Goal: Check status: Check status

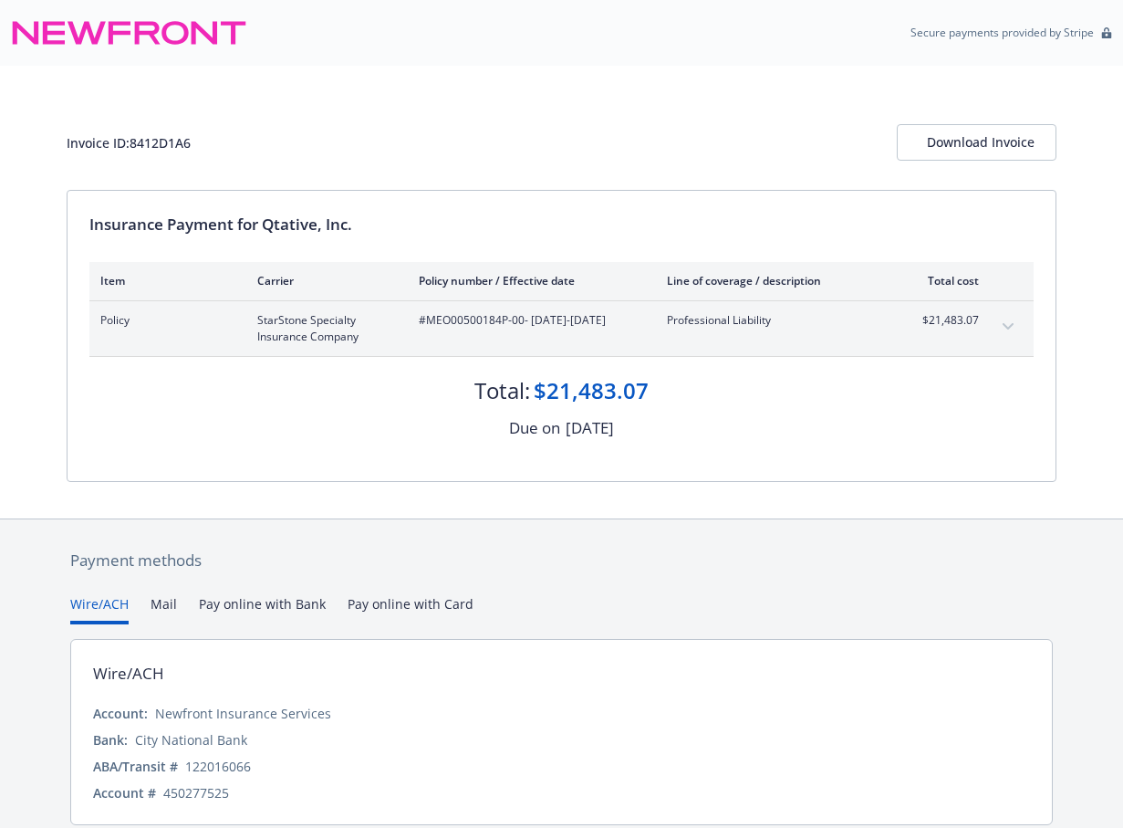
click at [1006, 323] on icon "expand content" at bounding box center [1008, 326] width 11 height 7
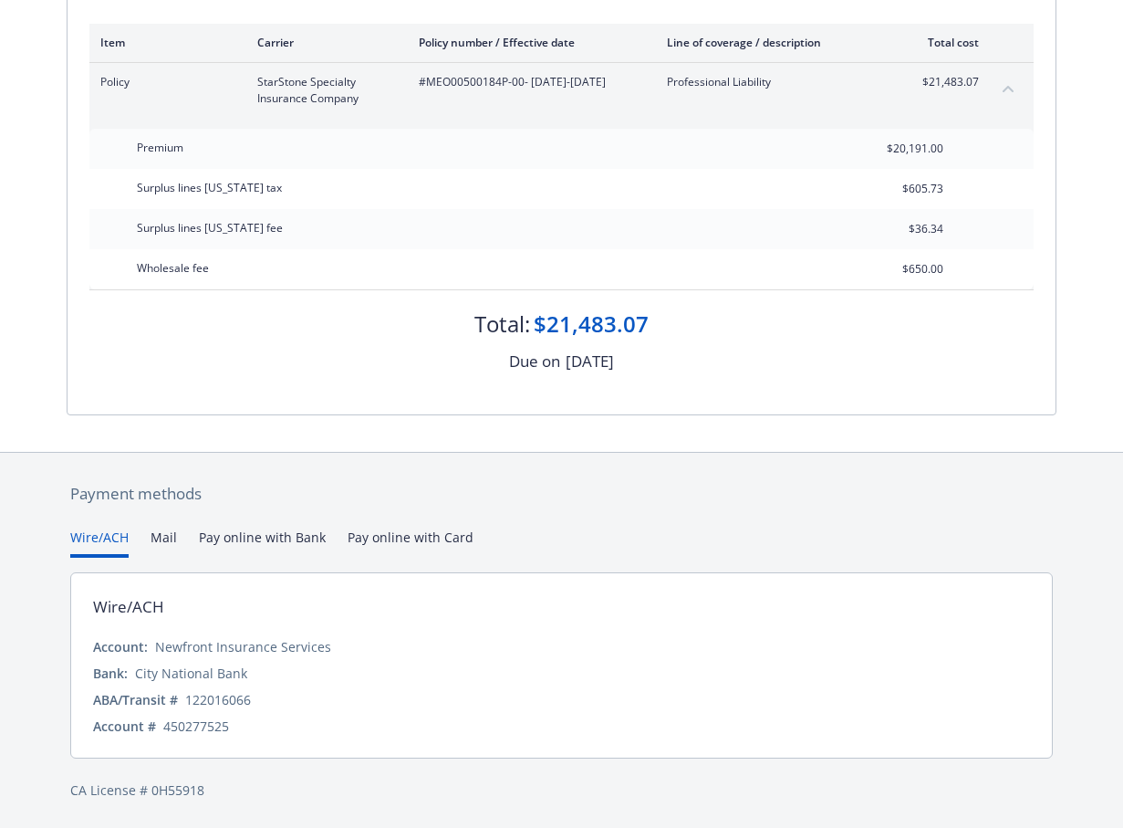
scroll to position [237, 0]
